Goal: Task Accomplishment & Management: Manage account settings

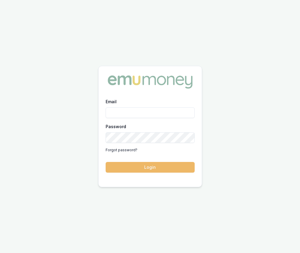
type input "[EMAIL_ADDRESS][DOMAIN_NAME]"
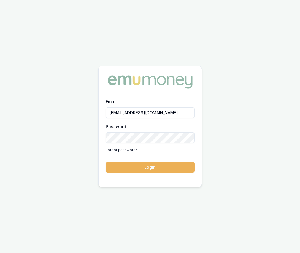
click at [126, 165] on button "Login" at bounding box center [150, 167] width 89 height 11
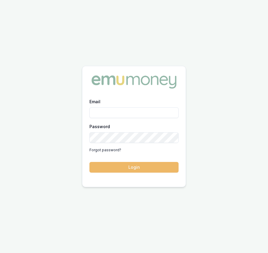
type input "[EMAIL_ADDRESS][DOMAIN_NAME]"
click at [134, 167] on button "Login" at bounding box center [133, 167] width 89 height 11
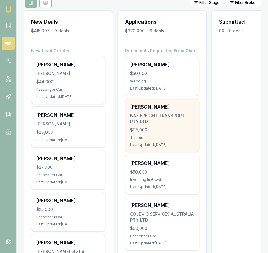
scroll to position [79, 0]
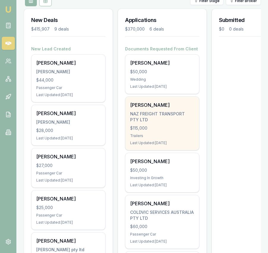
click at [148, 126] on div "$115,000" at bounding box center [162, 128] width 64 height 6
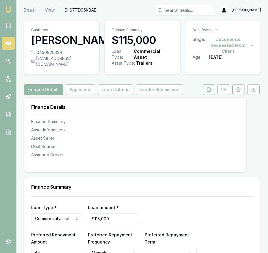
click at [208, 92] on icon at bounding box center [208, 89] width 5 height 5
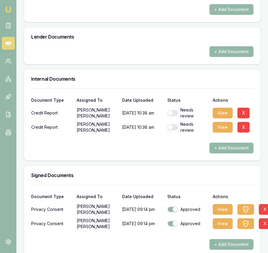
scroll to position [365, 0]
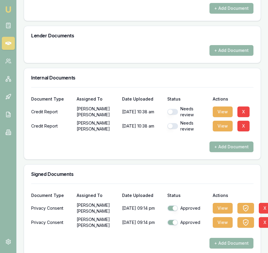
drag, startPoint x: 197, startPoint y: 120, endPoint x: 202, endPoint y: 120, distance: 5.9
click at [197, 118] on div "Needs review" at bounding box center [187, 112] width 41 height 12
click at [174, 115] on button "button" at bounding box center [172, 112] width 11 height 6
click at [217, 117] on button "View" at bounding box center [223, 112] width 20 height 11
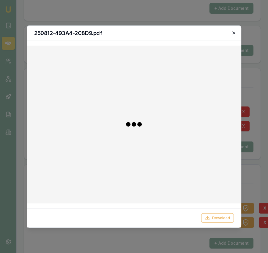
click at [234, 33] on icon "button" at bounding box center [233, 32] width 5 height 5
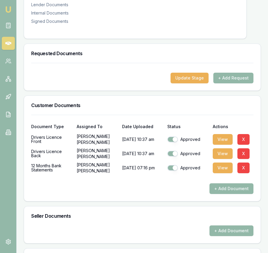
scroll to position [0, 0]
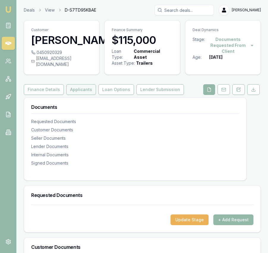
checkbox input "false"
checkbox input "true"
click at [148, 95] on button "Lender Submission" at bounding box center [159, 89] width 47 height 11
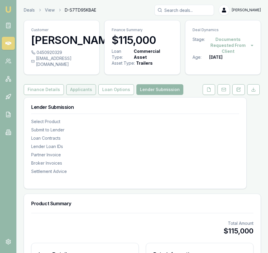
click at [85, 95] on button "Applicants" at bounding box center [81, 89] width 30 height 11
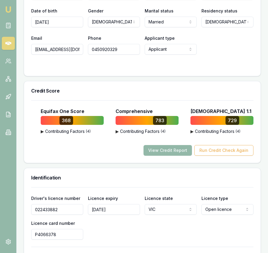
scroll to position [343, 0]
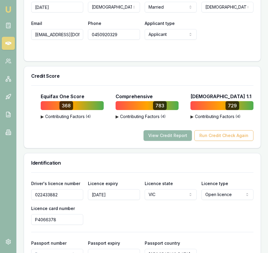
click at [123, 120] on button "▶ Contributing Factors ( 4 )" at bounding box center [153, 117] width 77 height 6
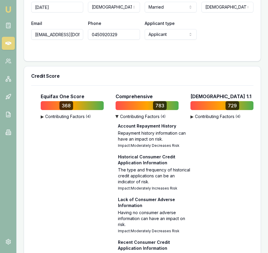
click at [123, 120] on button "▶ Contributing Factors ( 4 )" at bounding box center [153, 117] width 77 height 6
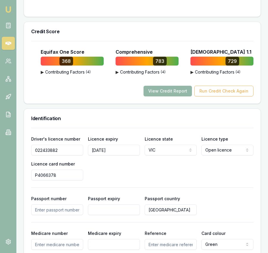
scroll to position [388, 0]
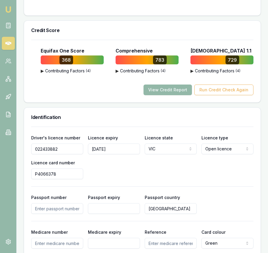
click at [73, 75] on div "▶ Contributing Factors ( 4 ) Late Payments of 30+ Days Accounts in arrears by 3…" at bounding box center [79, 71] width 77 height 7
click at [72, 74] on button "▶ Contributing Factors ( 4 )" at bounding box center [79, 71] width 77 height 6
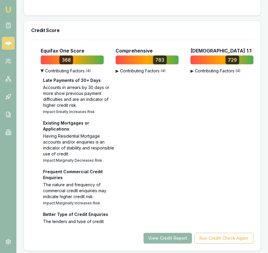
click at [134, 74] on button "▶ Contributing Factors ( 4 )" at bounding box center [153, 71] width 77 height 6
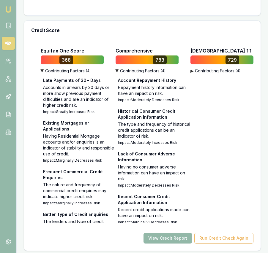
click at [212, 74] on button "▶ Contributing Factors ( 4 )" at bounding box center [228, 71] width 77 height 6
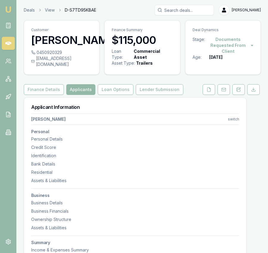
scroll to position [4, 0]
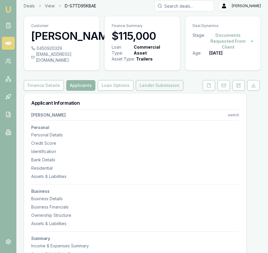
click at [148, 91] on button "Lender Submission" at bounding box center [159, 85] width 47 height 11
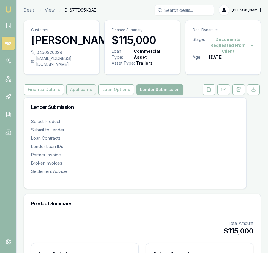
click at [69, 93] on button "Applicants" at bounding box center [81, 89] width 30 height 11
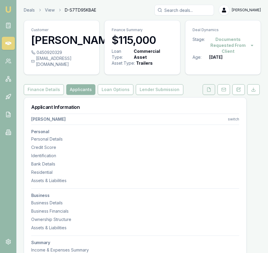
click at [205, 95] on button at bounding box center [208, 89] width 12 height 11
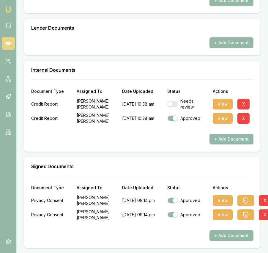
scroll to position [374, 0]
click at [169, 107] on button "button" at bounding box center [172, 104] width 11 height 6
checkbox input "true"
click at [222, 110] on button "View" at bounding box center [223, 104] width 20 height 11
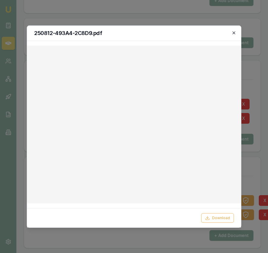
click at [232, 34] on icon "button" at bounding box center [233, 32] width 5 height 5
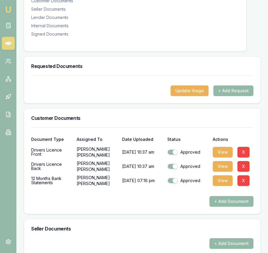
scroll to position [134, 0]
